Goal: Task Accomplishment & Management: Complete application form

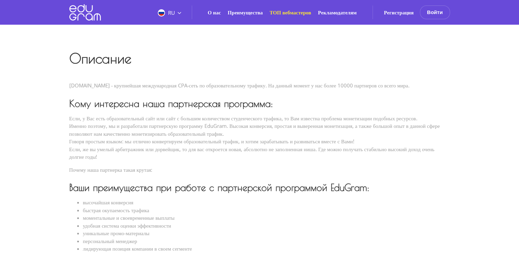
click at [288, 13] on link "ТОП вебмастеров" at bounding box center [290, 12] width 41 height 7
click at [397, 13] on link "Регистрация" at bounding box center [399, 12] width 30 height 7
click at [398, 14] on link "Регистрация" at bounding box center [399, 12] width 30 height 7
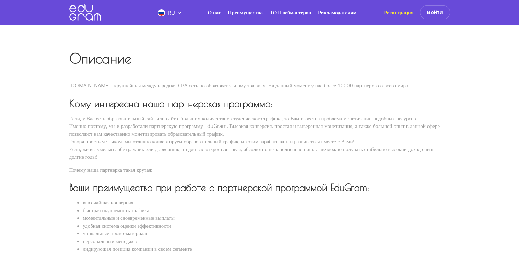
click at [398, 14] on link "Регистрация" at bounding box center [399, 12] width 30 height 7
click at [395, 15] on link "Регистрация" at bounding box center [399, 12] width 30 height 7
click at [394, 14] on link "Регистрация" at bounding box center [399, 12] width 30 height 7
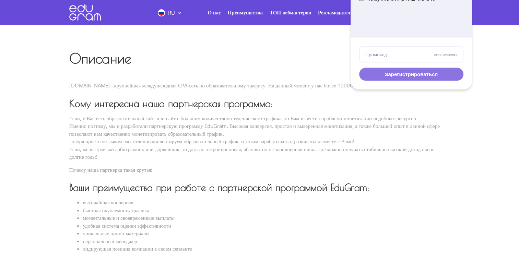
click at [390, 78] on button "Зарегистрироваться" at bounding box center [411, 74] width 104 height 13
click at [303, 52] on h1 "Описание" at bounding box center [259, 58] width 381 height 12
